Goal: Unclear

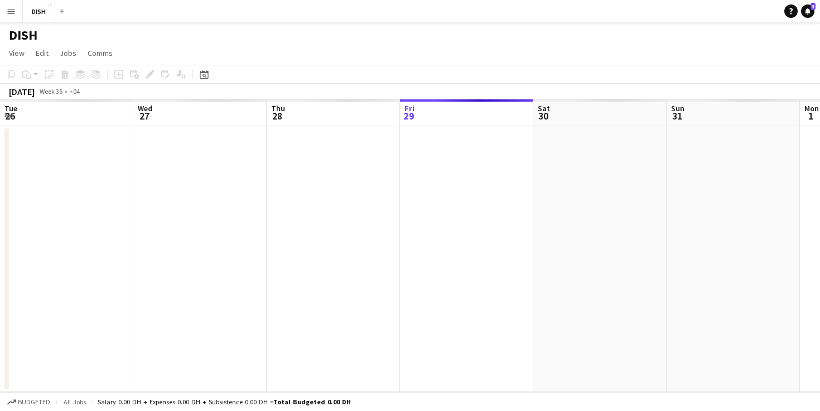
scroll to position [0, 267]
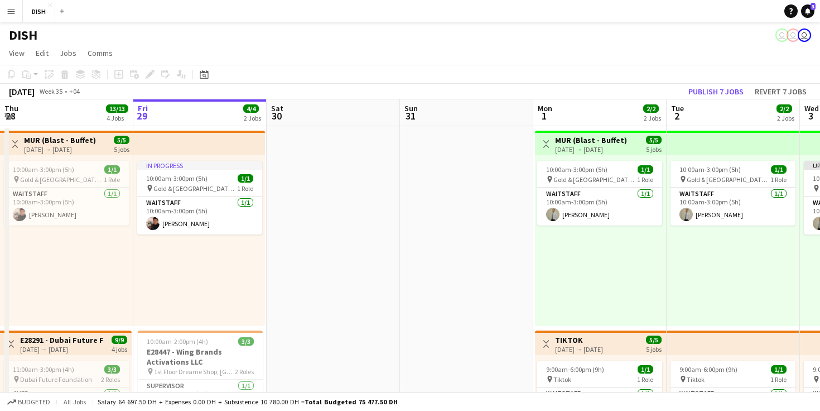
click at [23, 1] on button "DISH Close" at bounding box center [39, 12] width 32 height 22
